Goal: Information Seeking & Learning: Learn about a topic

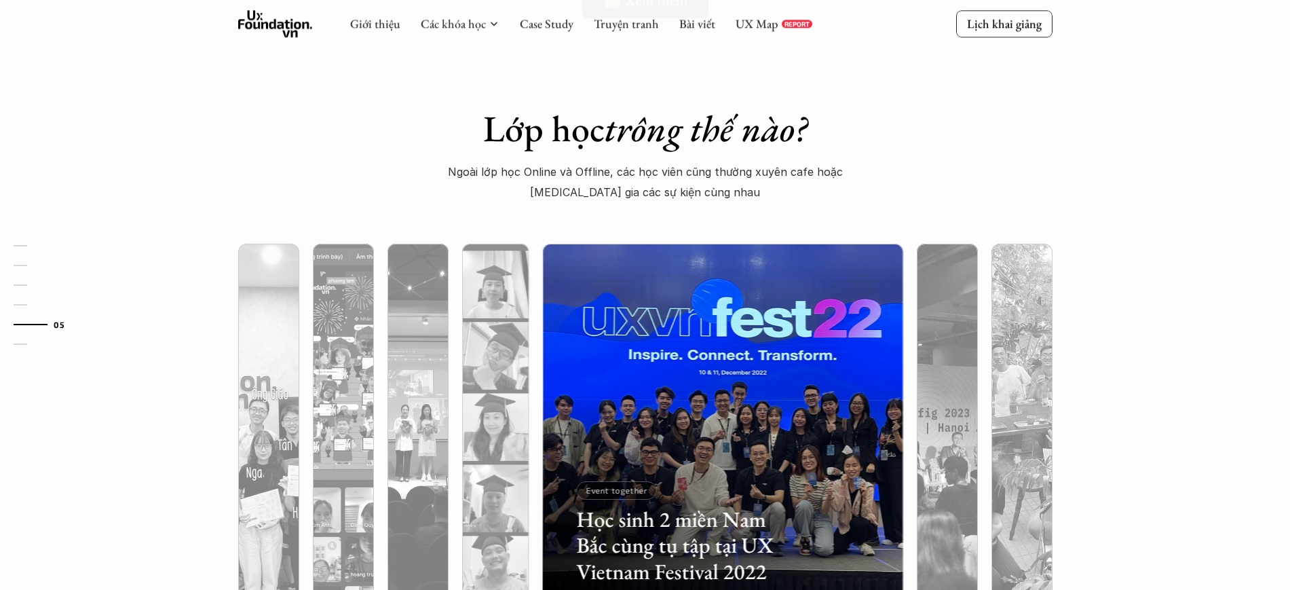
scroll to position [4059, 0]
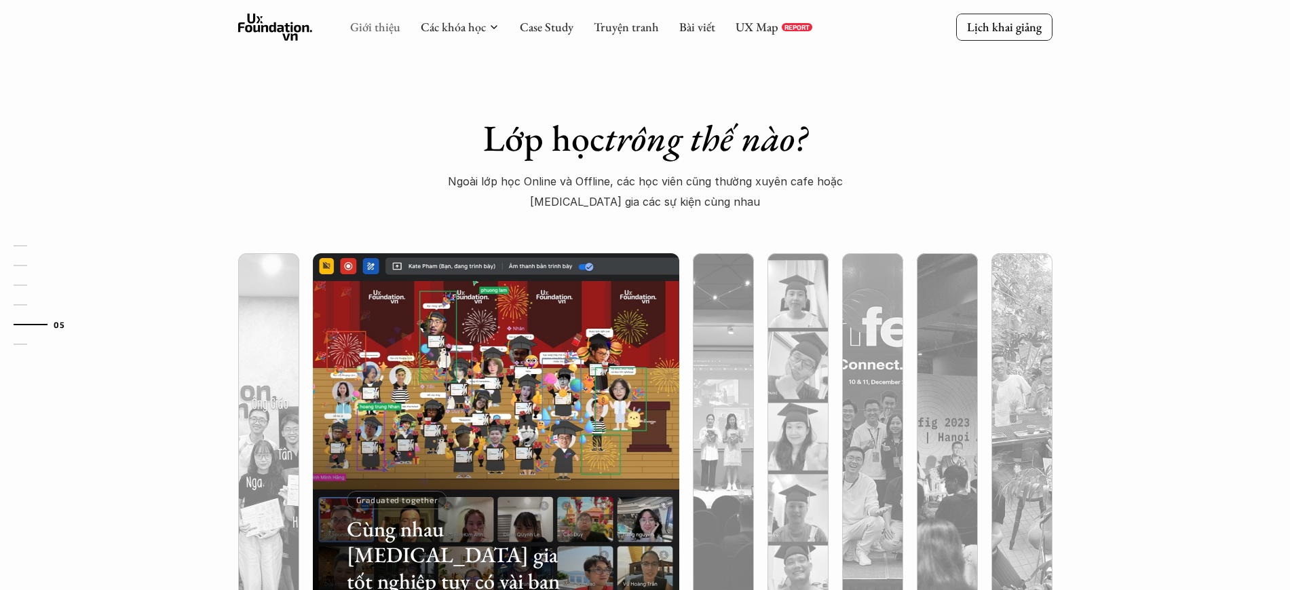
click at [392, 27] on link "Giới thiệu" at bounding box center [375, 27] width 50 height 16
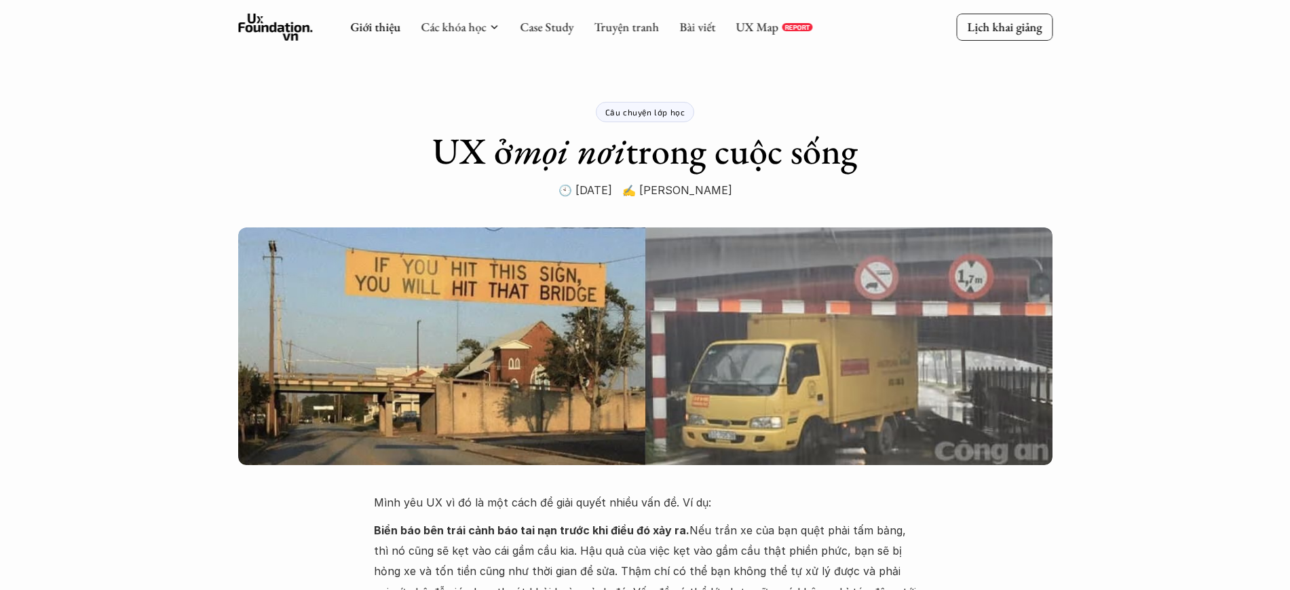
click at [269, 29] on icon at bounding box center [275, 27] width 75 height 27
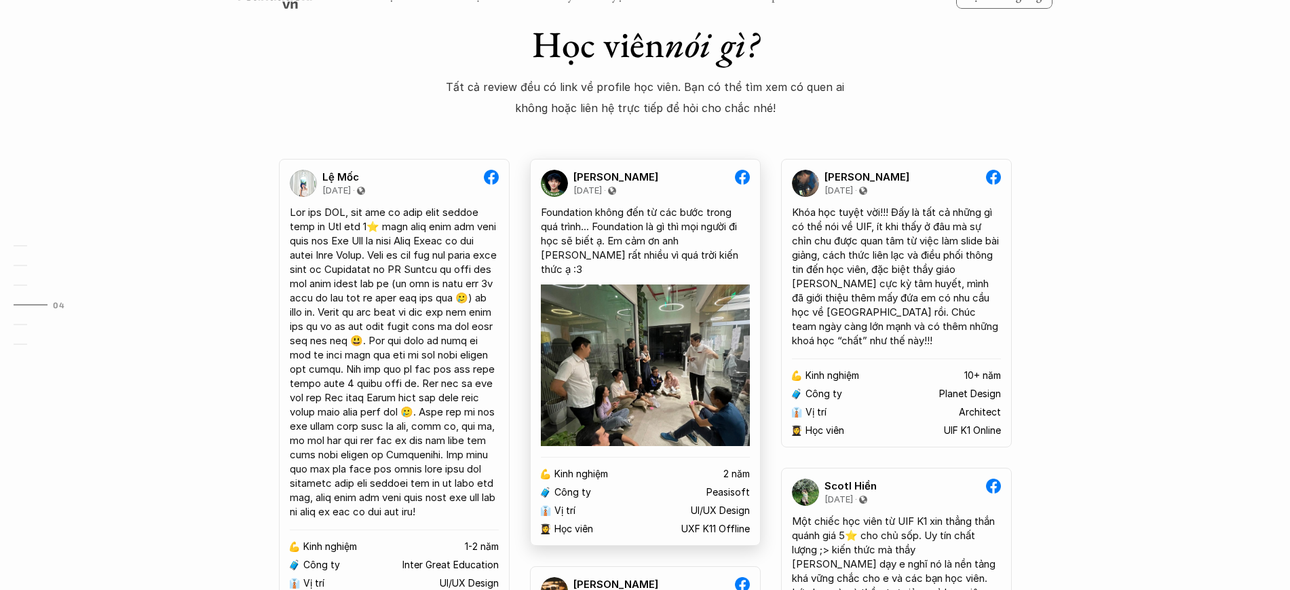
scroll to position [2549, 0]
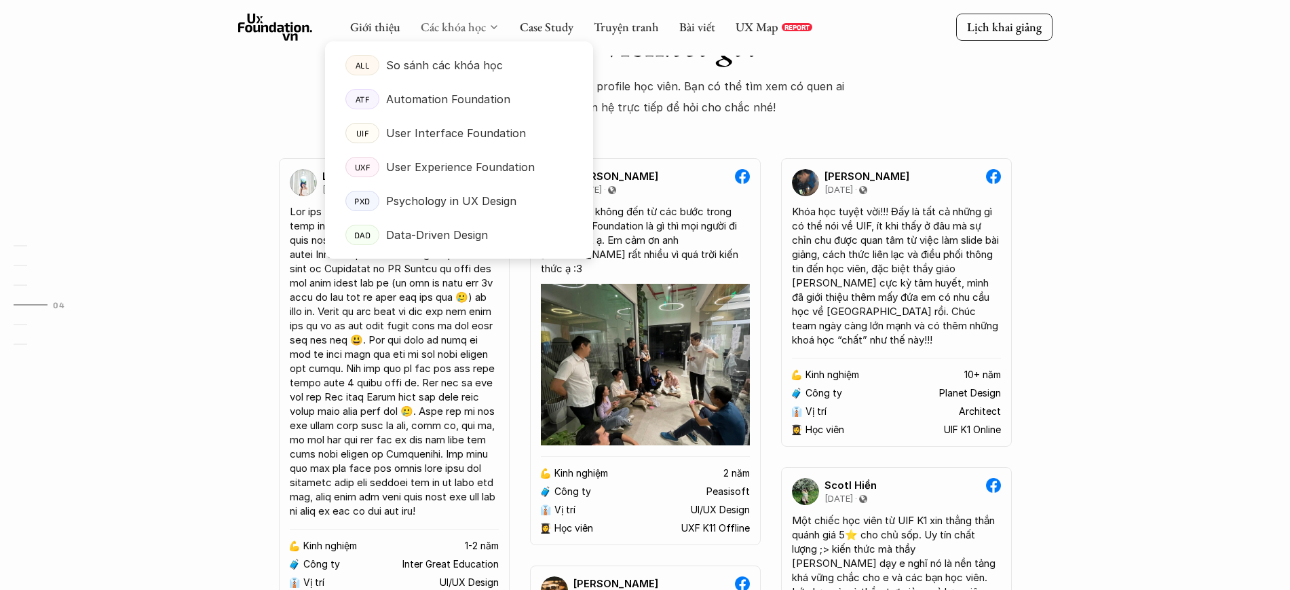
click at [438, 29] on link "Các khóa học" at bounding box center [453, 27] width 65 height 16
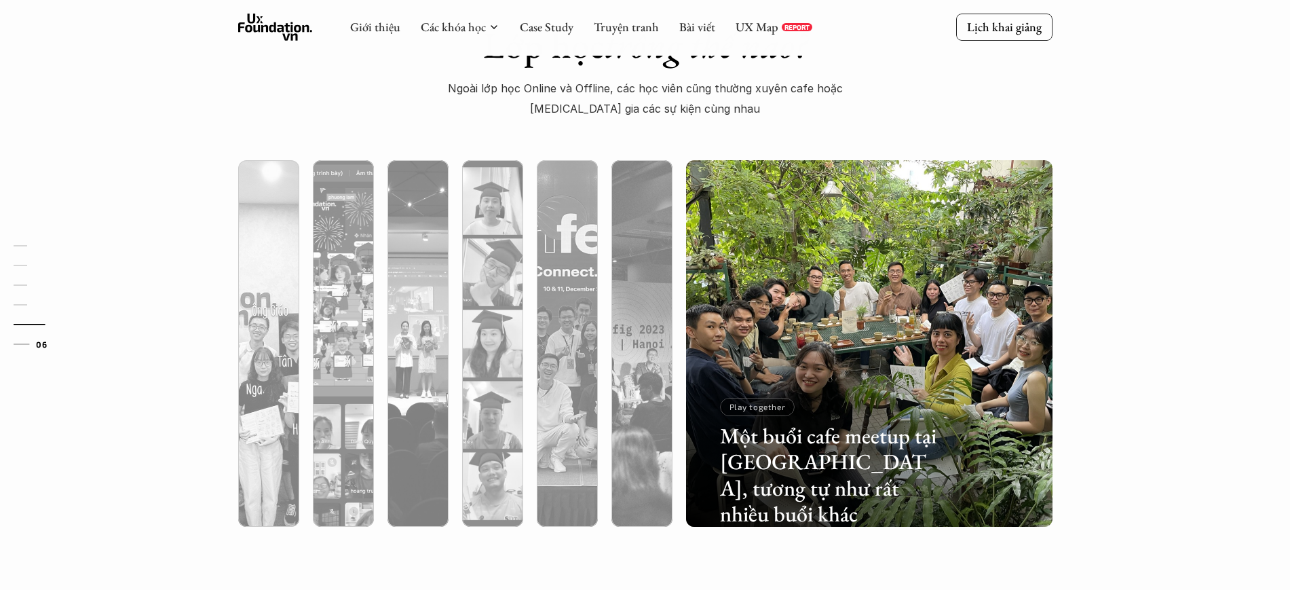
scroll to position [4083, 0]
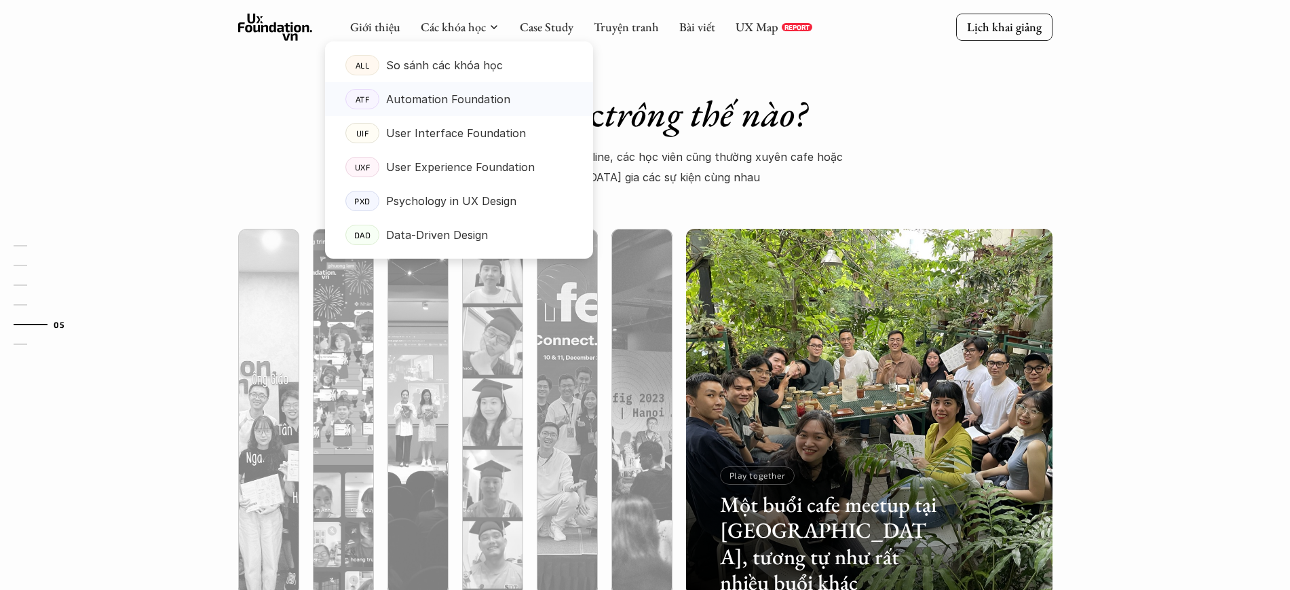
click at [424, 98] on p "Automation Foundation" at bounding box center [448, 99] width 124 height 20
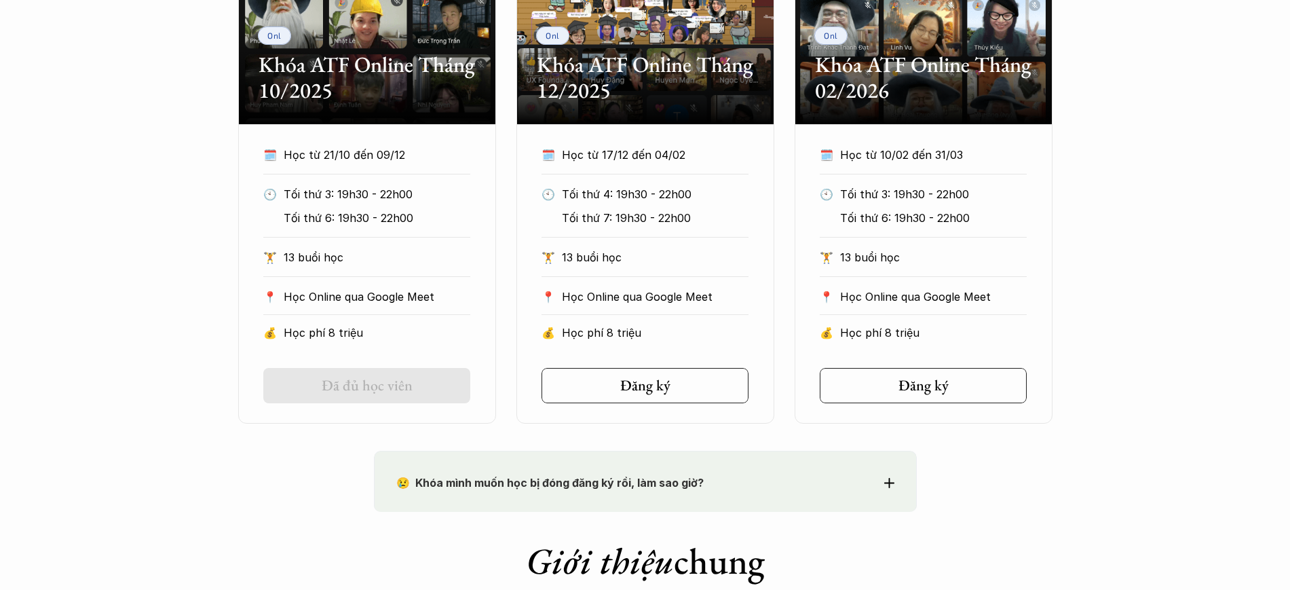
scroll to position [814, 0]
